Goal: Task Accomplishment & Management: Manage account settings

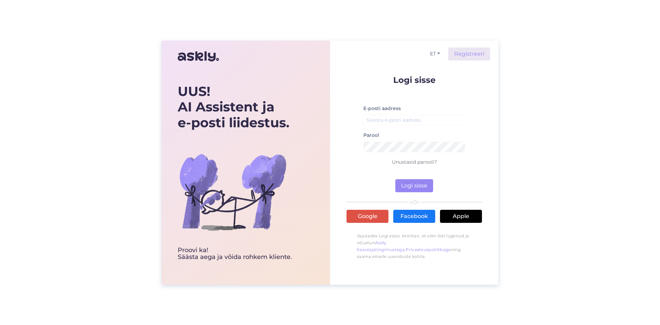
click at [392, 109] on label "E-posti aadress" at bounding box center [381, 108] width 37 height 7
click at [390, 117] on input "email" at bounding box center [414, 120] width 102 height 11
click at [410, 120] on input "[EMAIL_ADDRESS][DOMAIN_NAME]" at bounding box center [414, 120] width 102 height 11
click at [423, 122] on input "[PERSON_NAME][EMAIL_ADDRESS][DOMAIN_NAME]" at bounding box center [414, 120] width 102 height 11
click at [424, 121] on input "[PERSON_NAME][EMAIL_ADDRESS][DOMAIN_NAME]" at bounding box center [414, 120] width 102 height 11
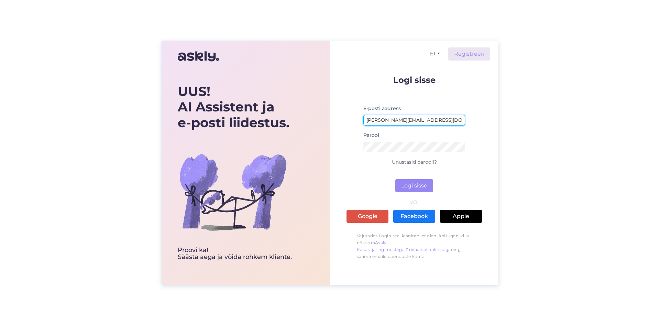
drag, startPoint x: 429, startPoint y: 120, endPoint x: 419, endPoint y: 114, distance: 11.5
click at [419, 115] on input "[PERSON_NAME][EMAIL_ADDRESS][DOMAIN_NAME]" at bounding box center [414, 120] width 102 height 11
click at [424, 118] on input "[PERSON_NAME][EMAIL_ADDRESS][DOMAIN_NAME]" at bounding box center [414, 120] width 102 height 11
type input "[PERSON_NAME][EMAIL_ADDRESS][DOMAIN_NAME]"
click at [404, 183] on button "Logi sisse" at bounding box center [414, 185] width 38 height 13
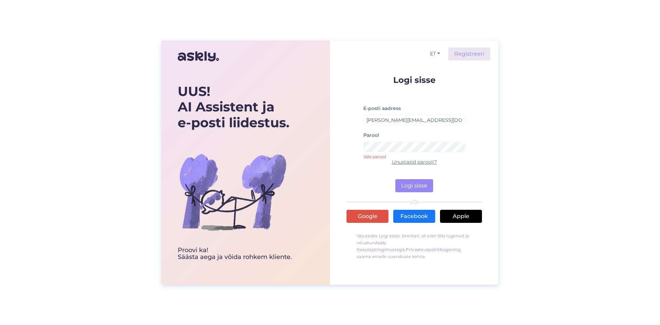
click at [411, 163] on link "Unustasid parooli?" at bounding box center [414, 162] width 45 height 6
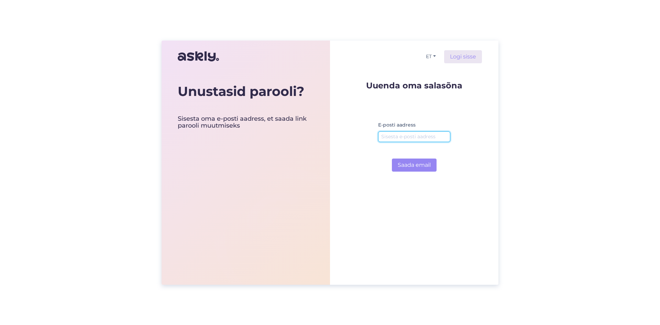
click at [416, 136] on input "email" at bounding box center [414, 136] width 72 height 11
type input "[PERSON_NAME][EMAIL_ADDRESS][DOMAIN_NAME]"
click at [392, 158] on button "Saada email" at bounding box center [414, 164] width 45 height 13
